Goal: Task Accomplishment & Management: Manage account settings

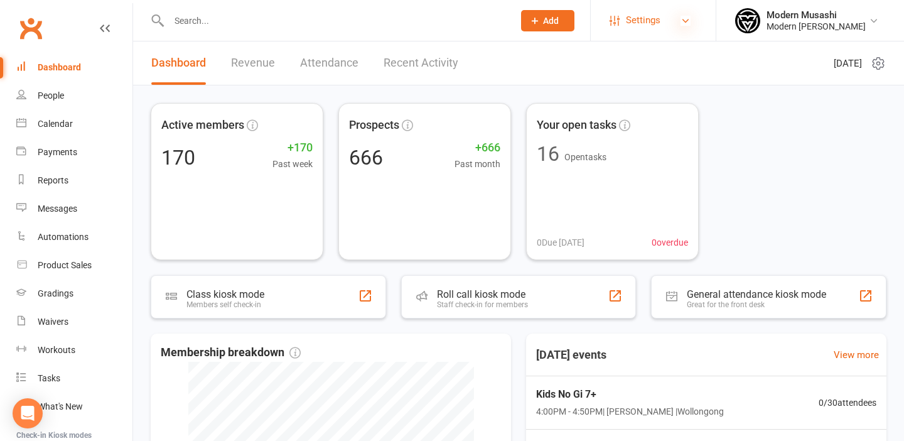
click at [681, 16] on icon at bounding box center [686, 21] width 10 height 10
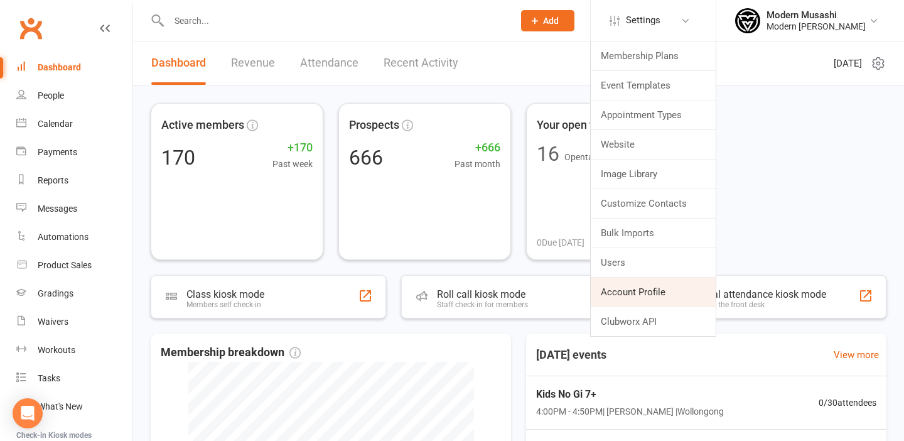
click at [621, 290] on link "Account Profile" at bounding box center [653, 292] width 125 height 29
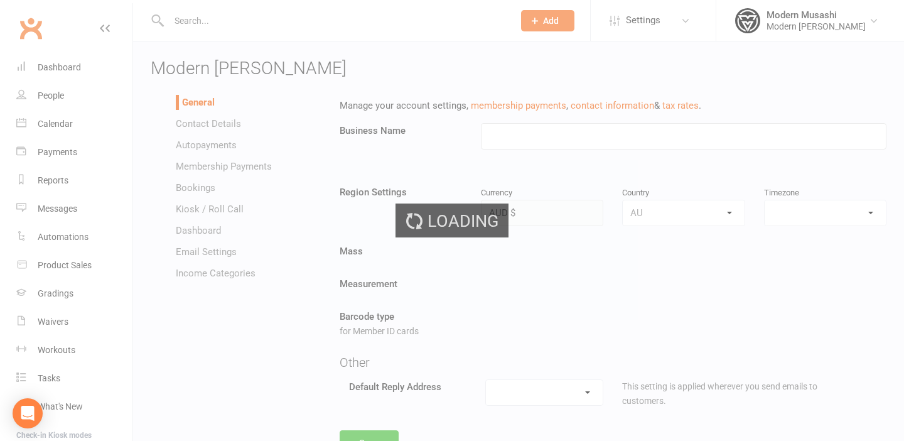
type input "Modern [PERSON_NAME]"
select select "[GEOGRAPHIC_DATA]/[GEOGRAPHIC_DATA]"
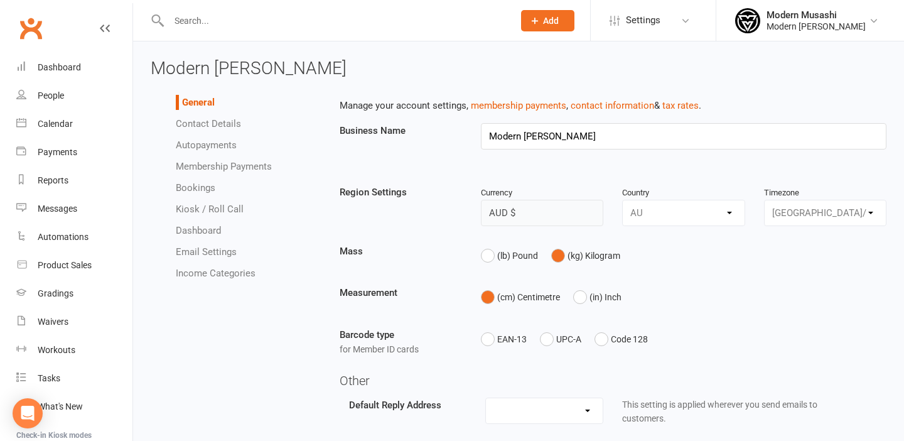
click at [205, 143] on link "Autopayments" at bounding box center [206, 144] width 61 height 11
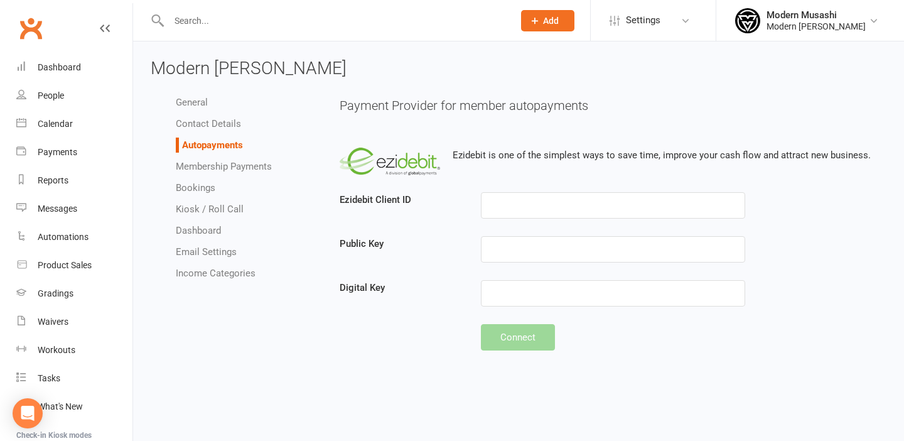
click at [206, 167] on link "Membership Payments" at bounding box center [224, 166] width 96 height 11
select select "1900"
select select "true"
select select "expire_class_packs_on_booking_creation"
select select "autofail_policy_process_manually"
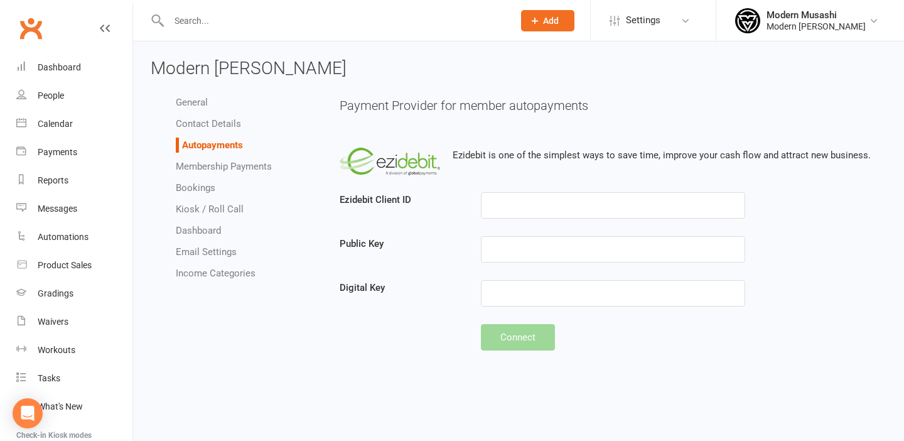
select select "reactivate_if_cancelled_yesterday_or_earlier"
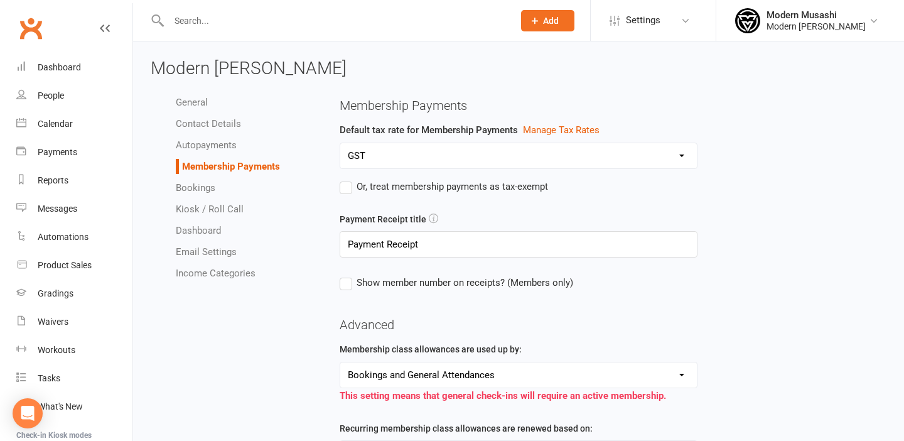
click at [209, 143] on link "Autopayments" at bounding box center [206, 144] width 61 height 11
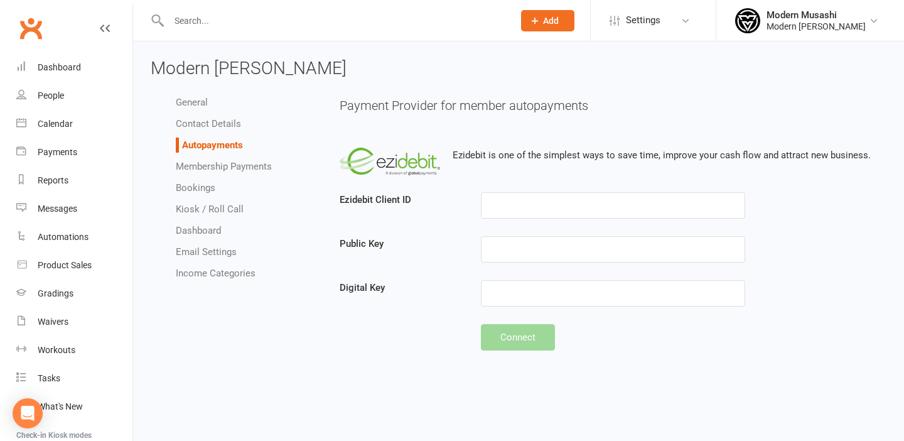
click at [303, 323] on div "General Contact Details Autopayments Membership Payments Bookings Kiosk / Roll …" at bounding box center [518, 228] width 755 height 279
click at [555, 210] on input "text" at bounding box center [613, 205] width 264 height 26
click at [544, 246] on input "text" at bounding box center [613, 249] width 264 height 26
click at [528, 292] on input "text" at bounding box center [613, 293] width 264 height 26
click at [228, 168] on link "Membership Payments" at bounding box center [224, 166] width 96 height 11
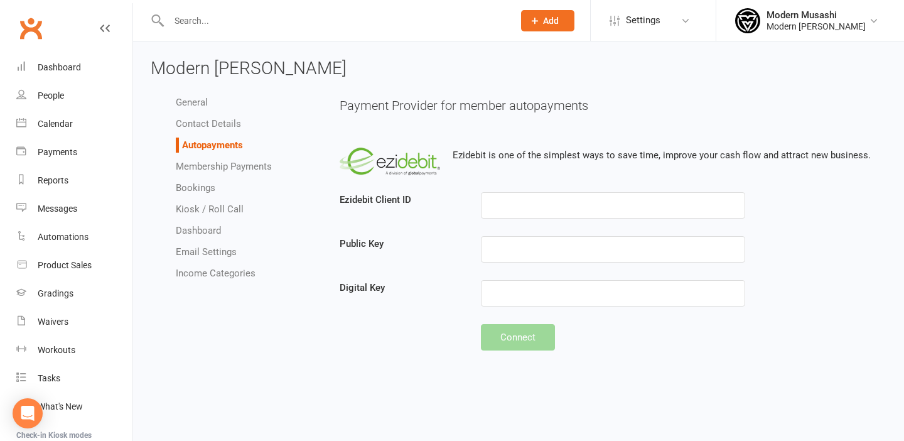
select select "1900"
select select "true"
select select "expire_class_packs_on_booking_creation"
select select "autofail_policy_process_manually"
select select "reactivate_if_cancelled_yesterday_or_earlier"
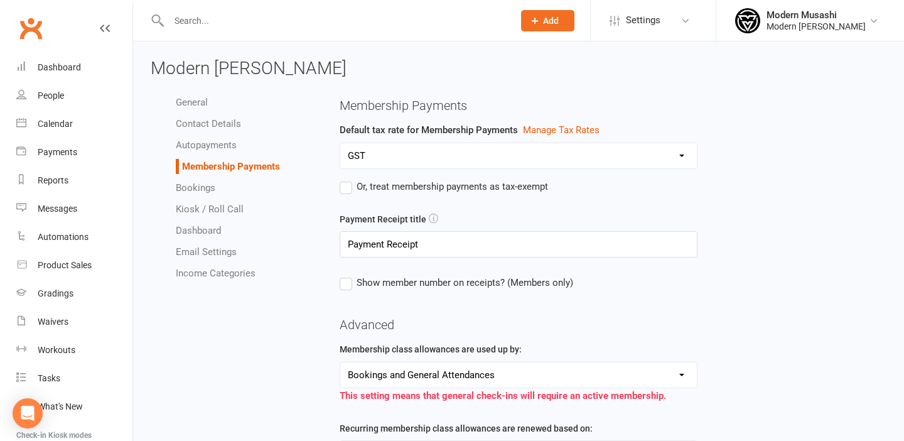
click at [199, 185] on link "Bookings" at bounding box center [196, 187] width 40 height 11
select select "send_booking_confirmation_email_to_none"
select select "send_booking_reminder_to_none"
select select "send_waitlist_booking_confirmation_via_none"
select select "1"
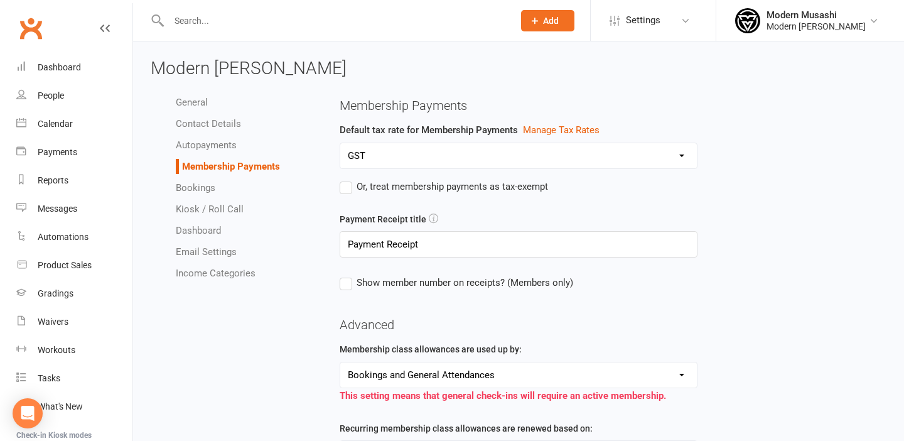
select select "false"
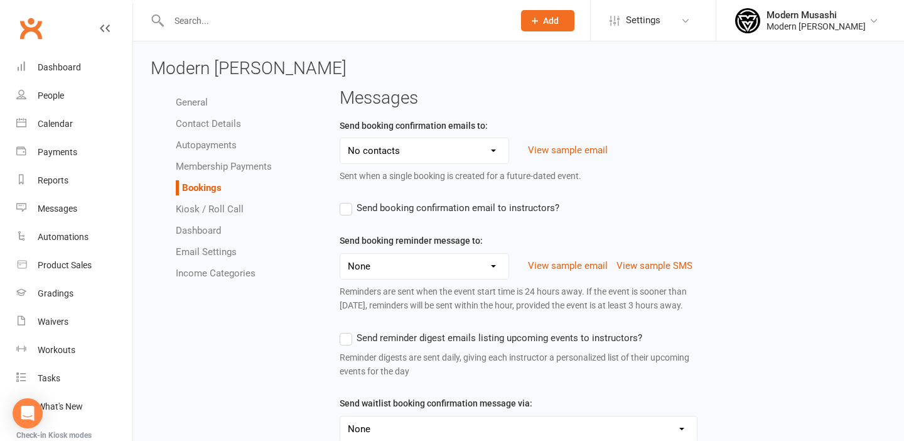
click at [199, 209] on link "Kiosk / Roll Call" at bounding box center [210, 208] width 68 height 11
select select "kiosk_attendee_list_format_no_email"
select select "all_attendees_sort_order_checked_in_desc"
select select "checked_in_attendee_sort_order_checked_in_desc"
select select "pending_attendee_sort_order_first_name_asc"
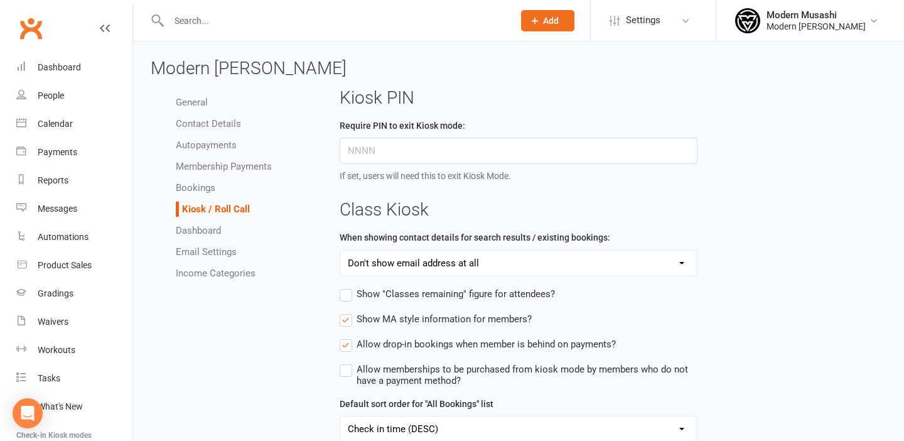
click at [193, 232] on link "Dashboard" at bounding box center [198, 230] width 45 height 11
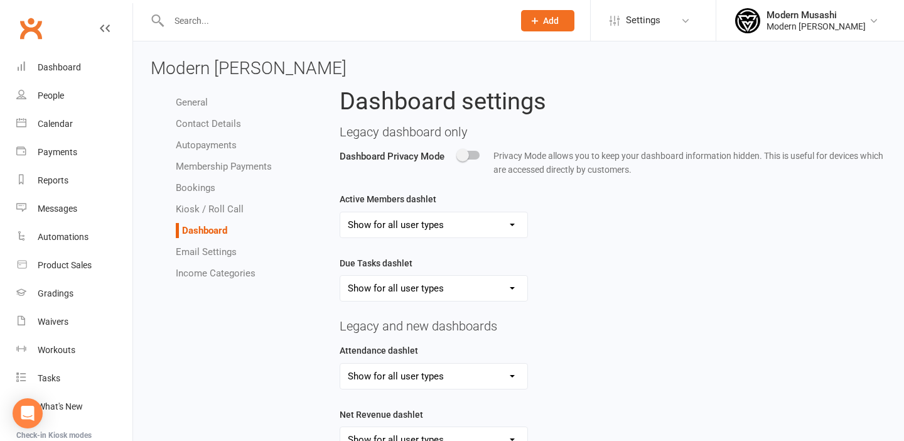
click at [193, 250] on link "Email Settings" at bounding box center [206, 251] width 61 height 11
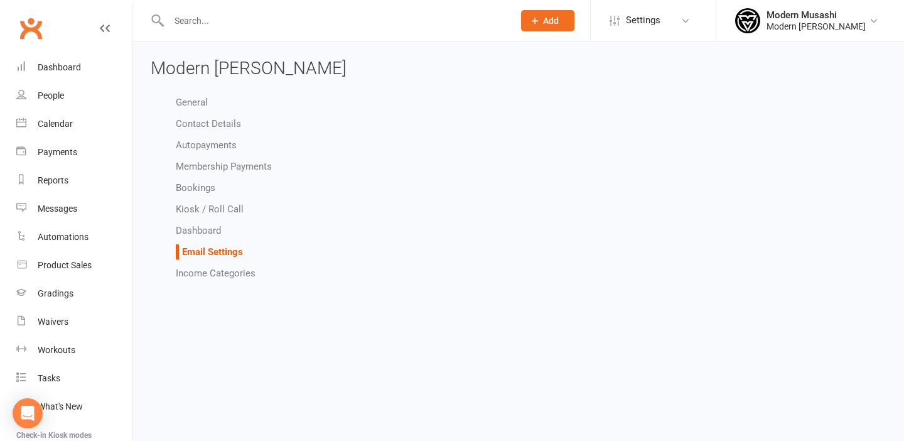
click at [193, 271] on link "Income Categories" at bounding box center [216, 273] width 80 height 11
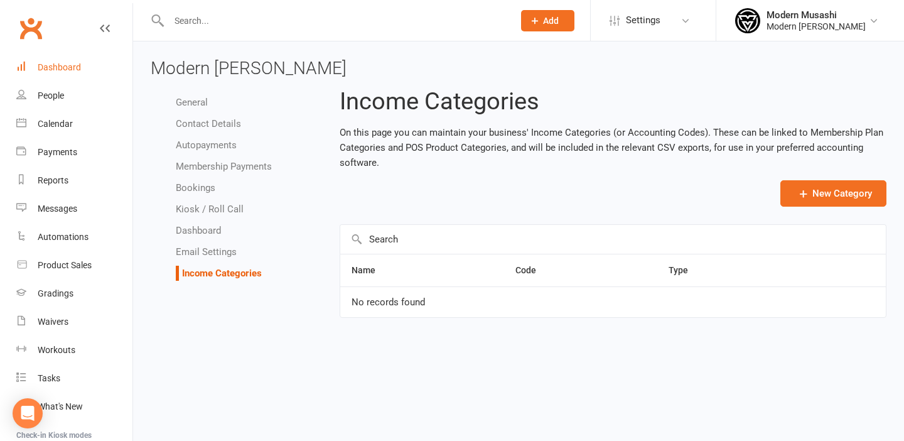
click at [52, 68] on div "Dashboard" at bounding box center [59, 67] width 43 height 10
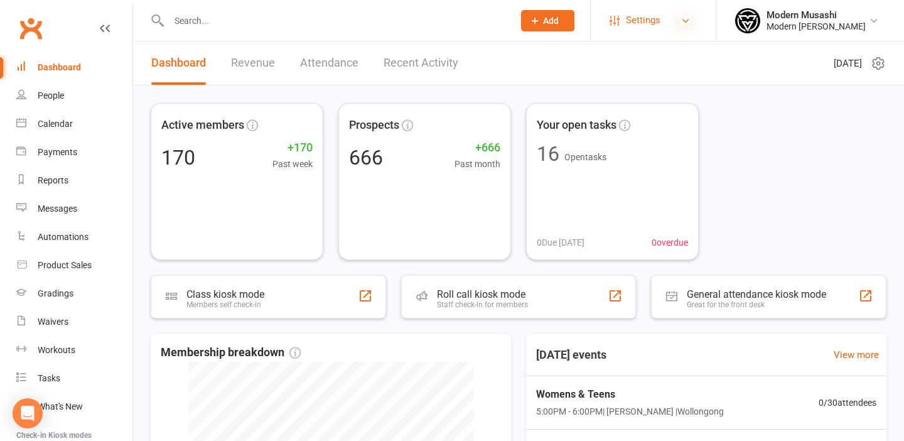
click at [681, 20] on icon at bounding box center [686, 21] width 10 height 10
click at [681, 19] on icon at bounding box center [686, 21] width 10 height 10
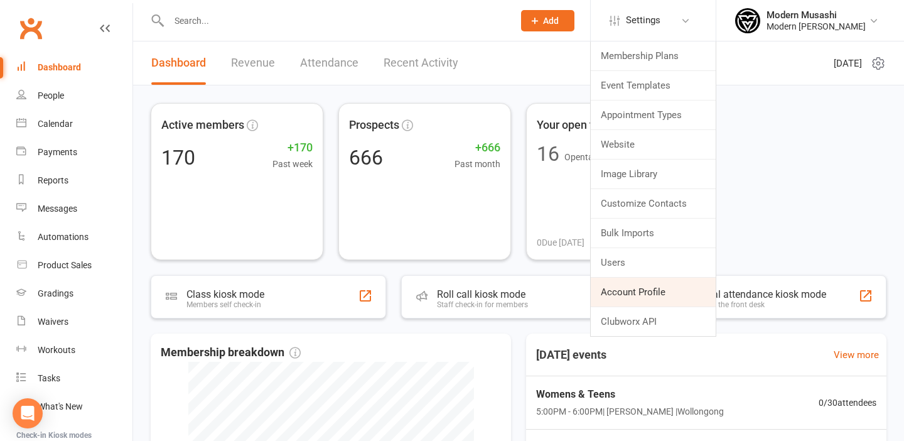
click at [629, 293] on link "Account Profile" at bounding box center [653, 292] width 125 height 29
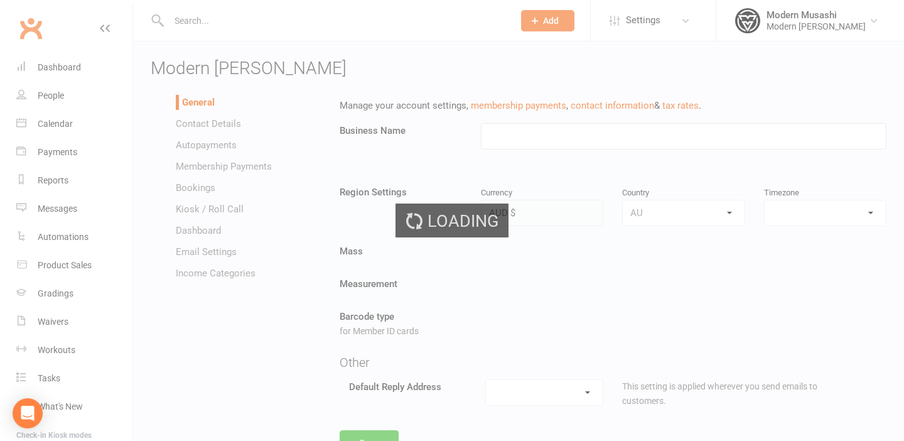
type input "Modern [PERSON_NAME]"
select select "[GEOGRAPHIC_DATA]/[GEOGRAPHIC_DATA]"
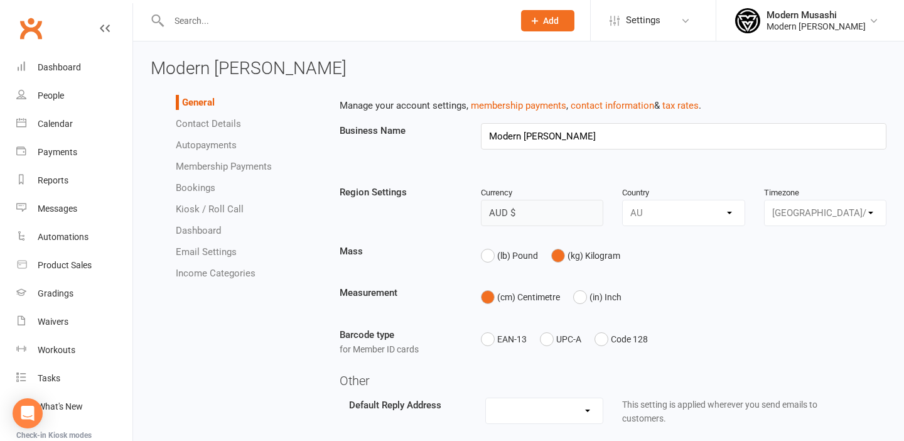
click at [200, 144] on link "Autopayments" at bounding box center [206, 144] width 61 height 11
